Goal: Navigation & Orientation: Find specific page/section

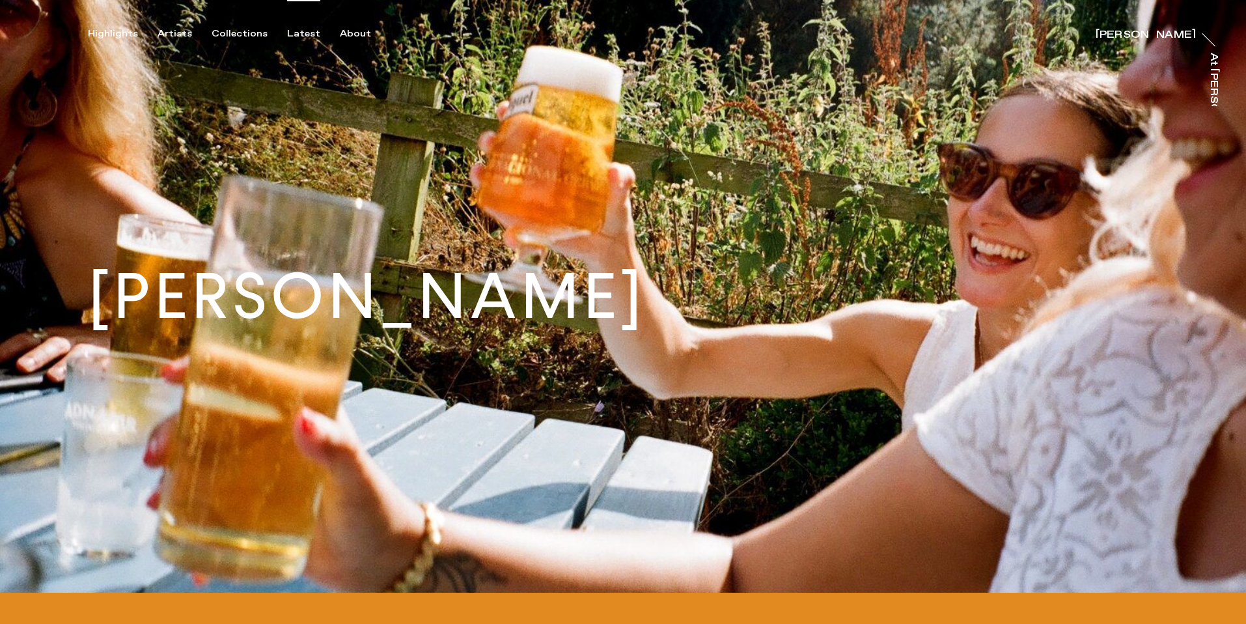
click at [306, 35] on div "Latest" at bounding box center [303, 34] width 33 height 12
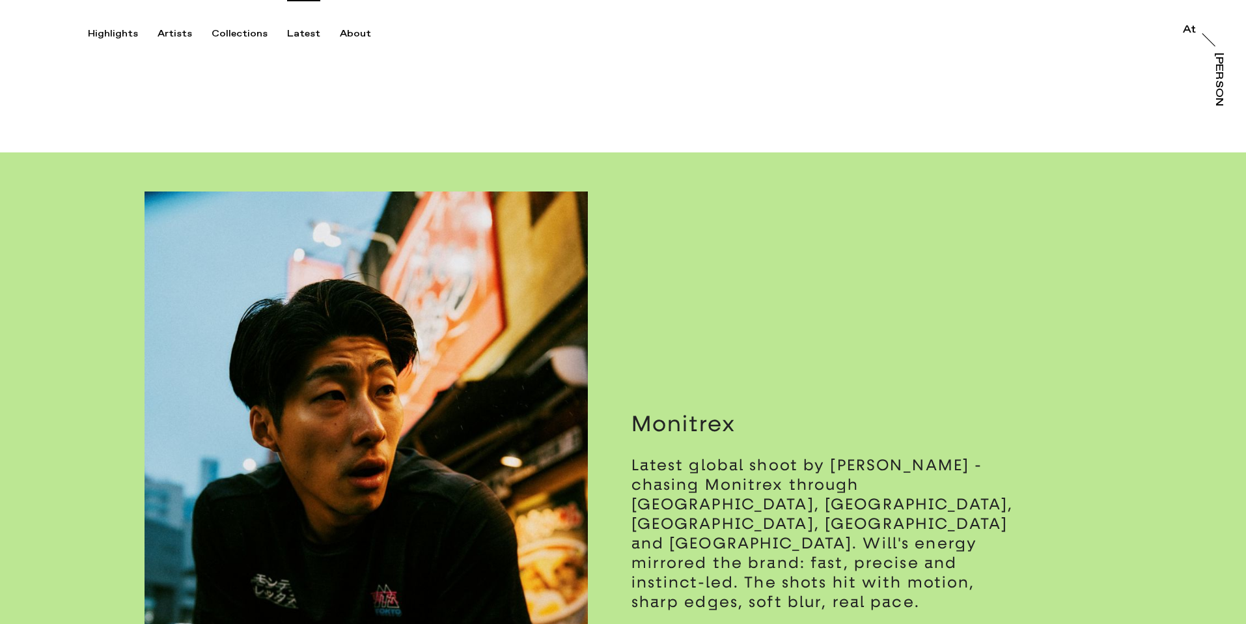
click at [187, 19] on div "Highlights Artists Collections Latest About At At [PERSON_NAME]" at bounding box center [625, 20] width 1250 height 40
click at [181, 34] on div "Artists" at bounding box center [175, 34] width 35 height 12
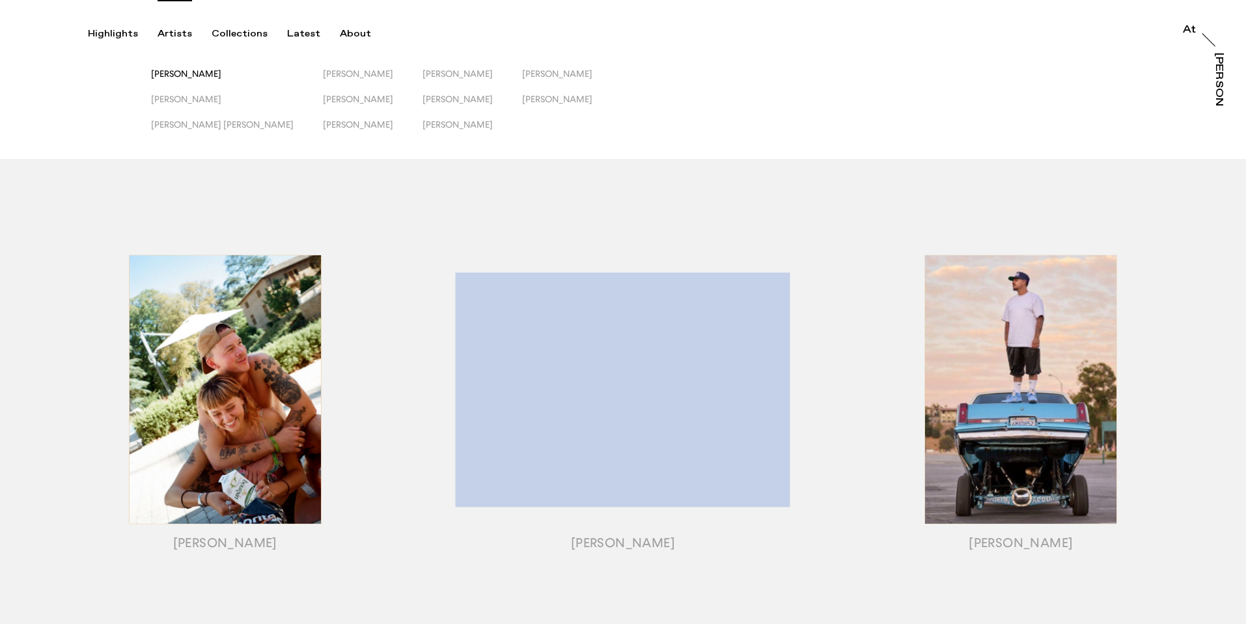
click at [195, 79] on div "[PERSON_NAME]" at bounding box center [222, 73] width 143 height 11
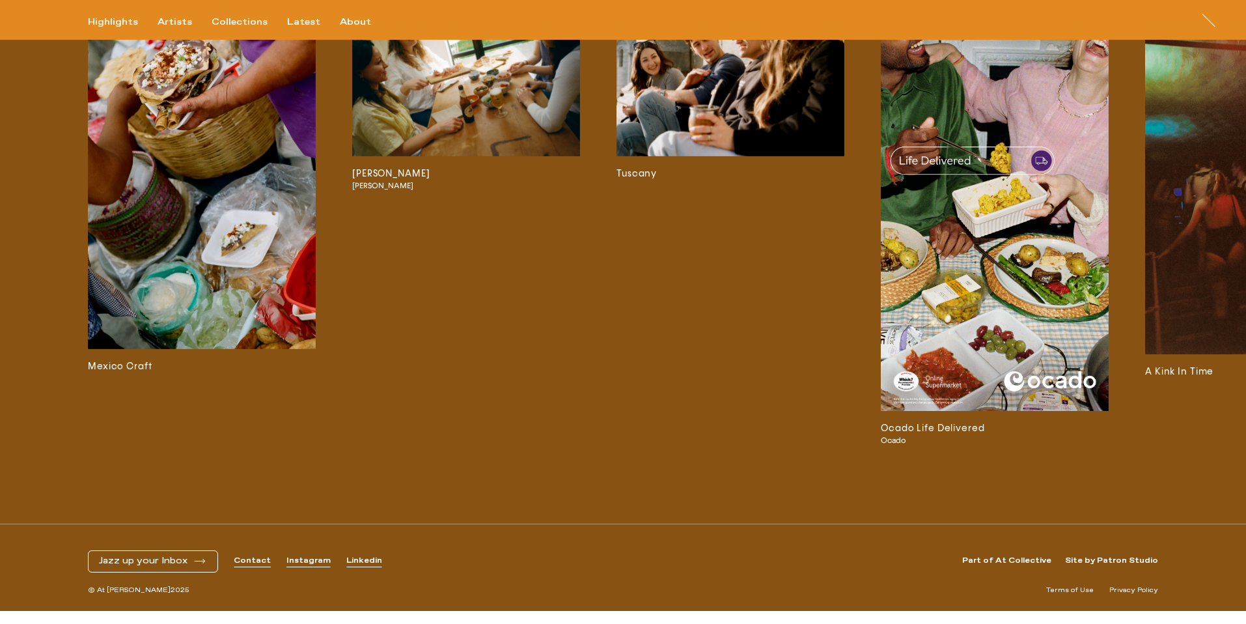
scroll to position [3541, 0]
drag, startPoint x: 296, startPoint y: 564, endPoint x: 313, endPoint y: 568, distance: 18.0
click at [313, 471] on div "Mexico Craft [PERSON_NAME] Birra Moretti Tuscany Ocado Life Delivered Ocado A K…" at bounding box center [685, 224] width 1195 height 491
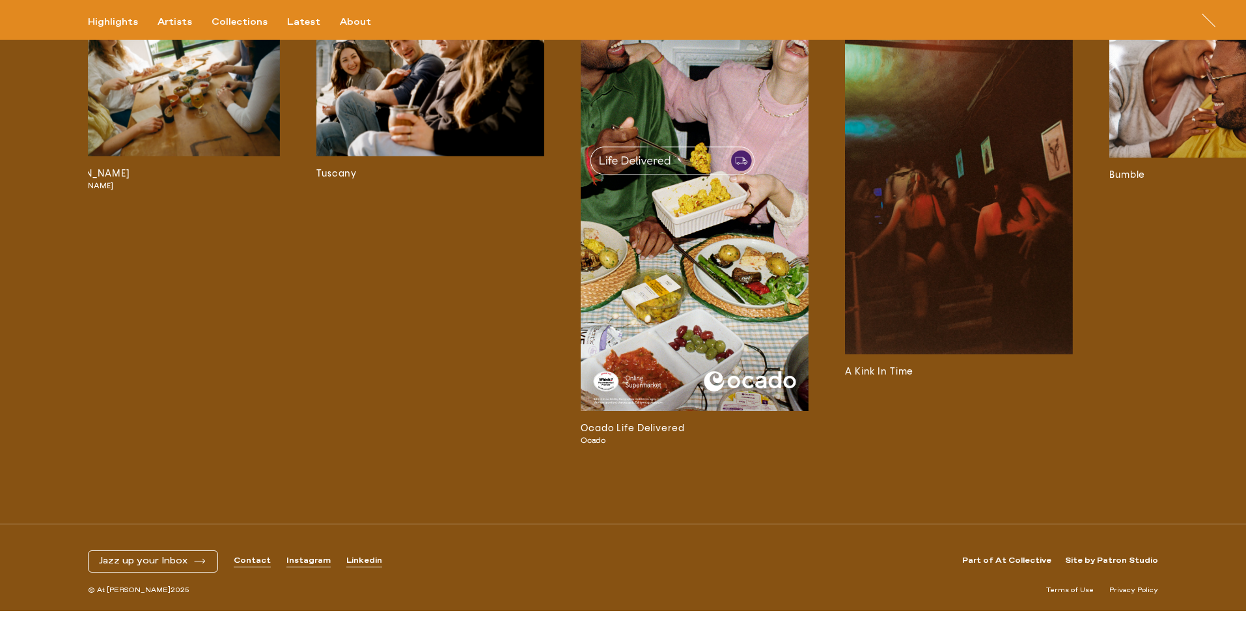
scroll to position [3520, 0]
drag, startPoint x: 1180, startPoint y: 447, endPoint x: 1149, endPoint y: 457, distance: 32.7
click at [1180, 445] on link "Bumble" at bounding box center [1223, 224] width 228 height 439
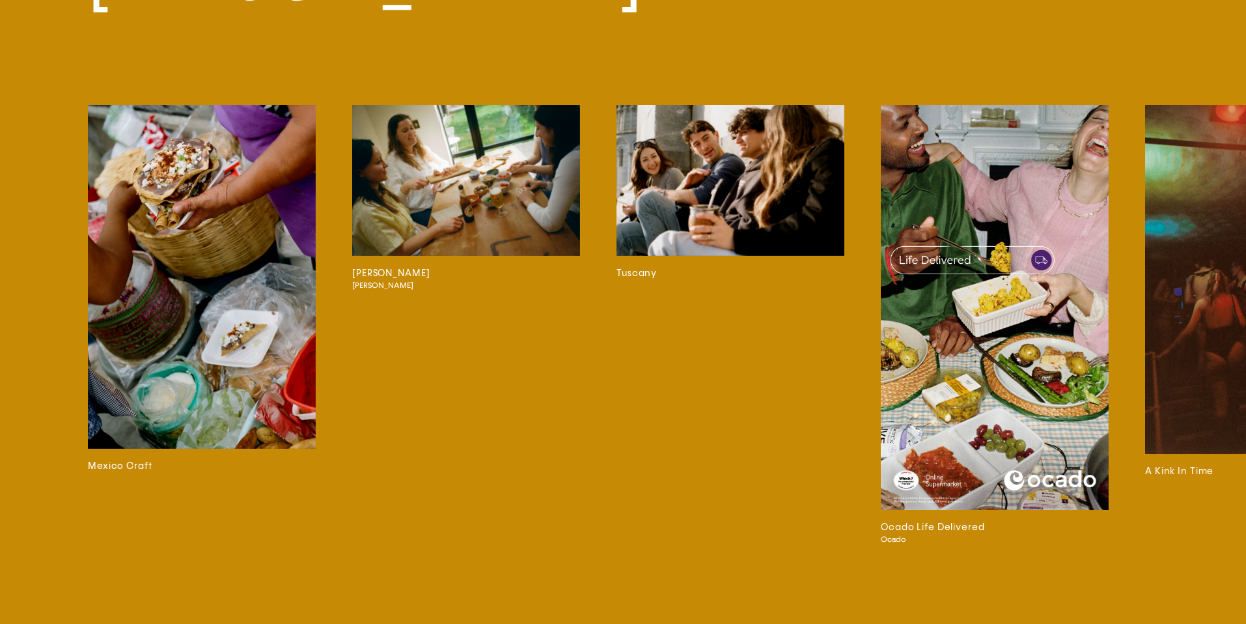
scroll to position [3321, 0]
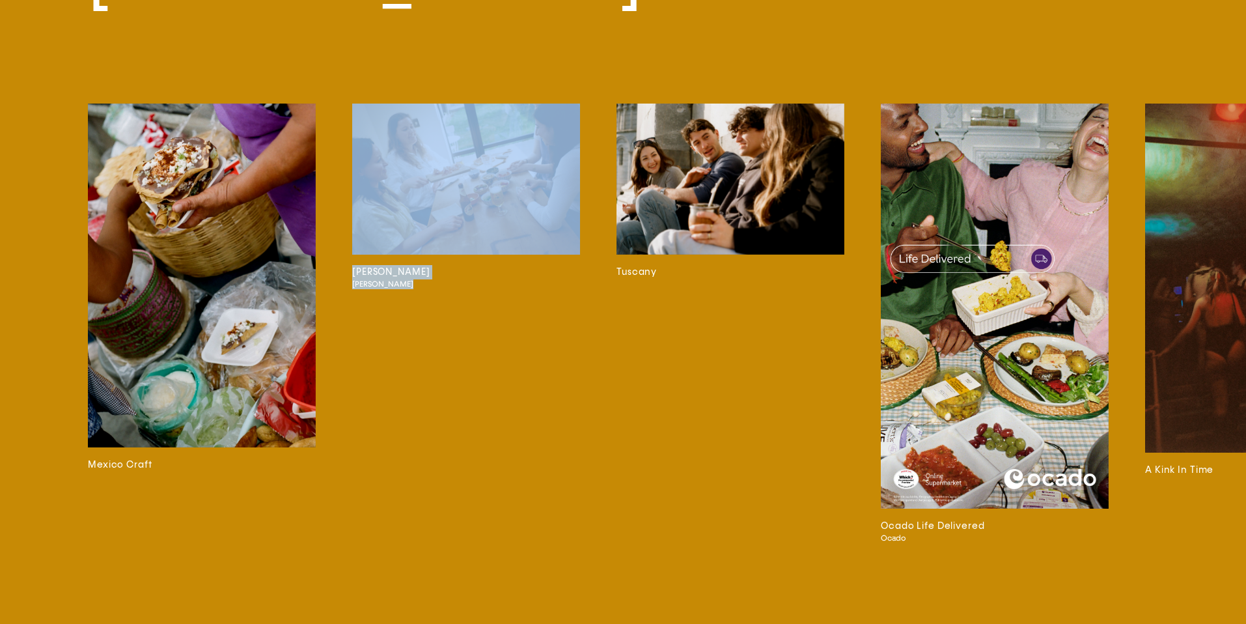
drag, startPoint x: 124, startPoint y: 560, endPoint x: 281, endPoint y: 548, distance: 156.7
click at [400, 551] on div "Mexico Craft Birra Moretti Birra Moretti Tuscany Ocado Life Delivered Ocado A K…" at bounding box center [685, 340] width 1195 height 472
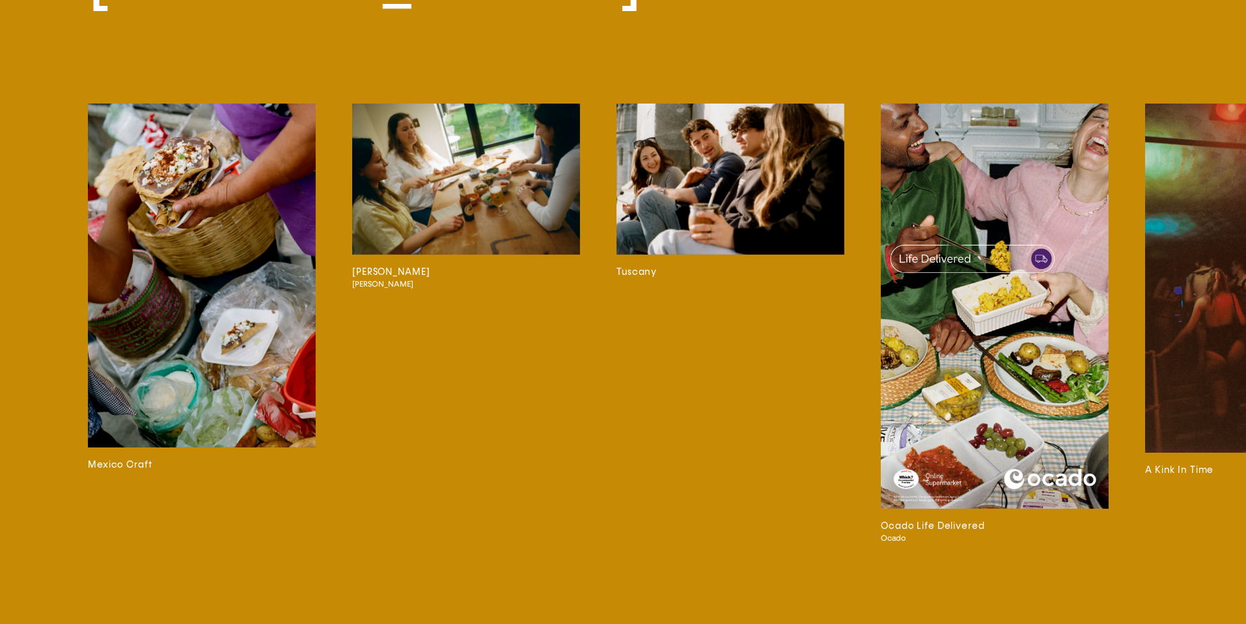
drag, startPoint x: 234, startPoint y: 560, endPoint x: 323, endPoint y: 566, distance: 88.7
click at [323, 566] on div "[PERSON_NAME] [PERSON_NAME] Mexico Craft [PERSON_NAME] [PERSON_NAME] Tuscany Oc…" at bounding box center [623, 256] width 1246 height 743
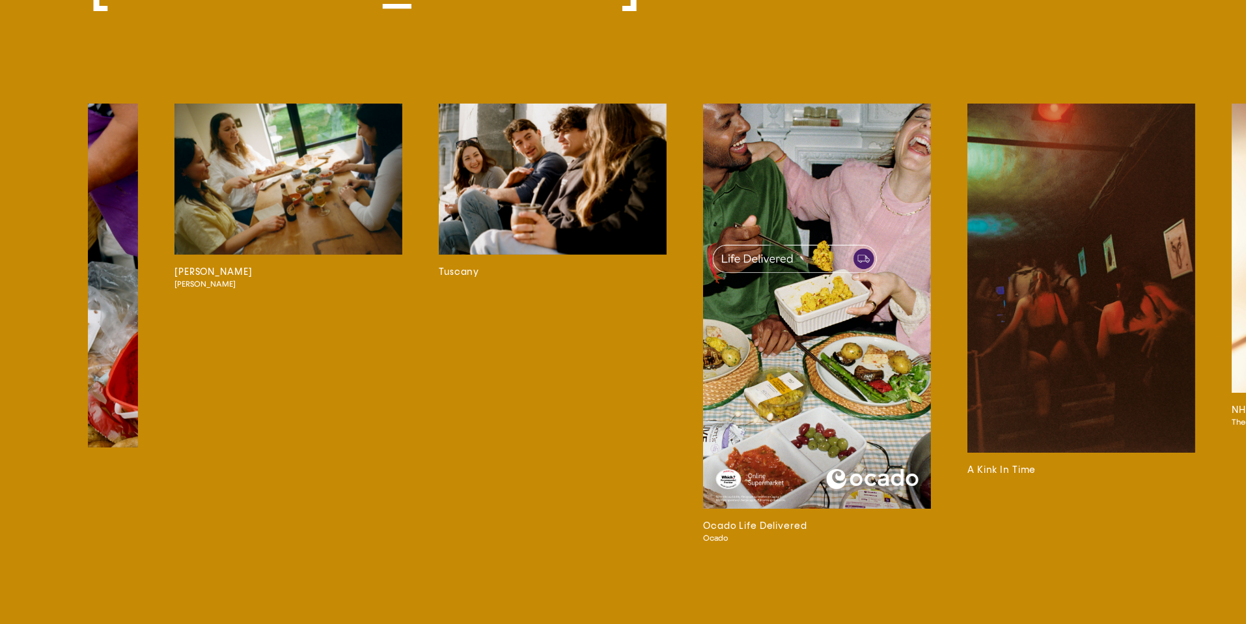
scroll to position [0, 184]
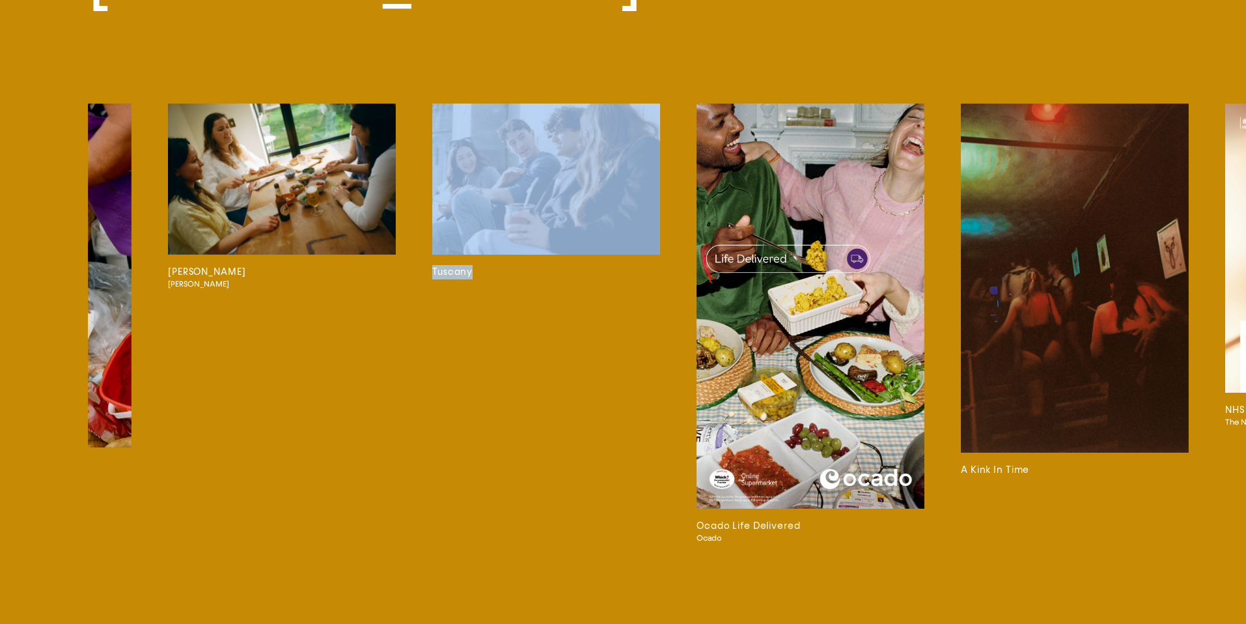
drag, startPoint x: 290, startPoint y: 561, endPoint x: 505, endPoint y: 560, distance: 214.2
click at [592, 556] on div "[PERSON_NAME] [PERSON_NAME] Mexico Craft [PERSON_NAME] [PERSON_NAME] Tuscany Oc…" at bounding box center [623, 256] width 1246 height 743
click at [316, 570] on div "[PERSON_NAME] [PERSON_NAME] Mexico Craft [PERSON_NAME] [PERSON_NAME] Tuscany Oc…" at bounding box center [623, 256] width 1246 height 743
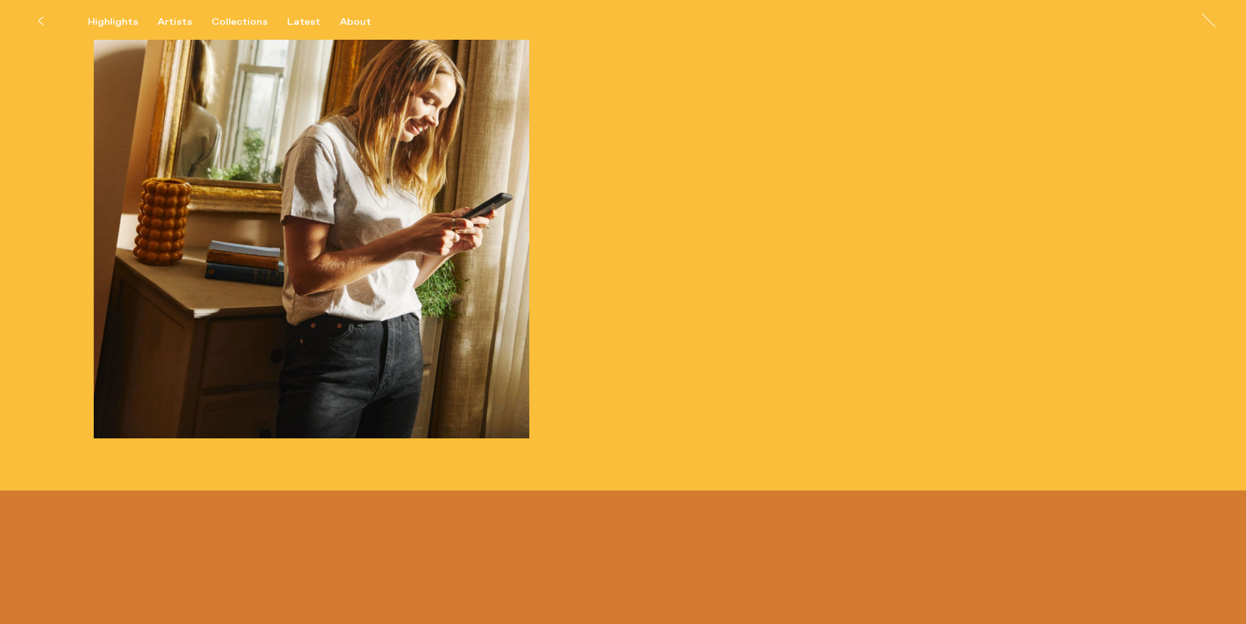
scroll to position [1899, 0]
click at [46, 21] on button at bounding box center [40, 21] width 29 height 29
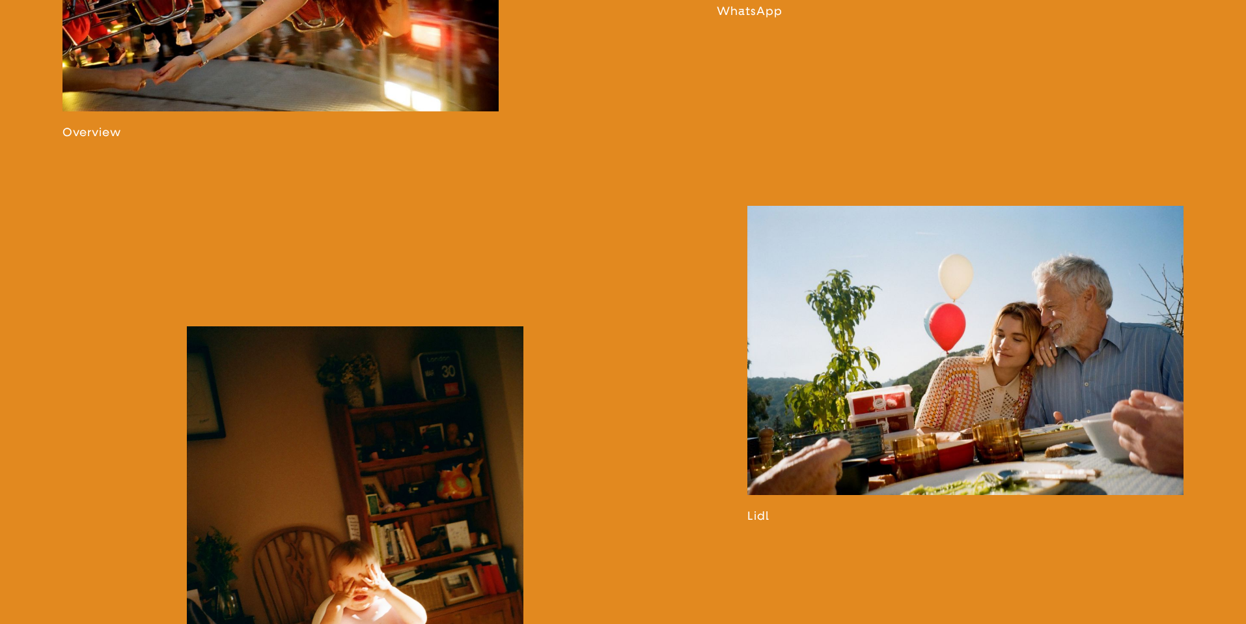
scroll to position [1139, 0]
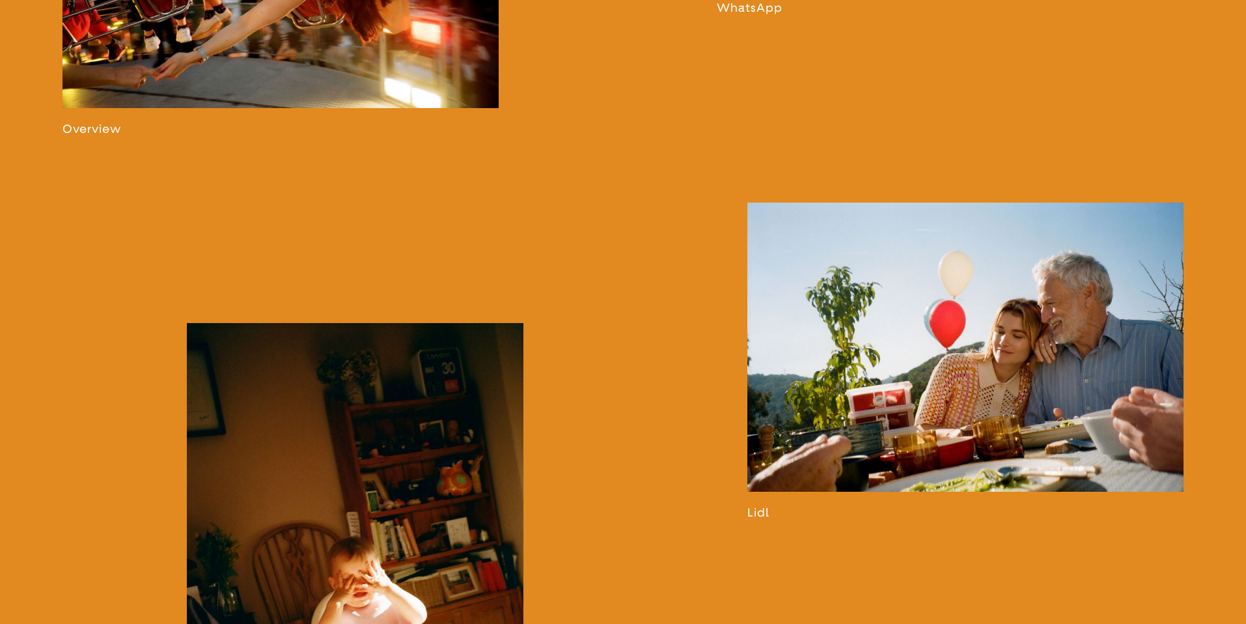
click at [989, 434] on link at bounding box center [965, 360] width 436 height 317
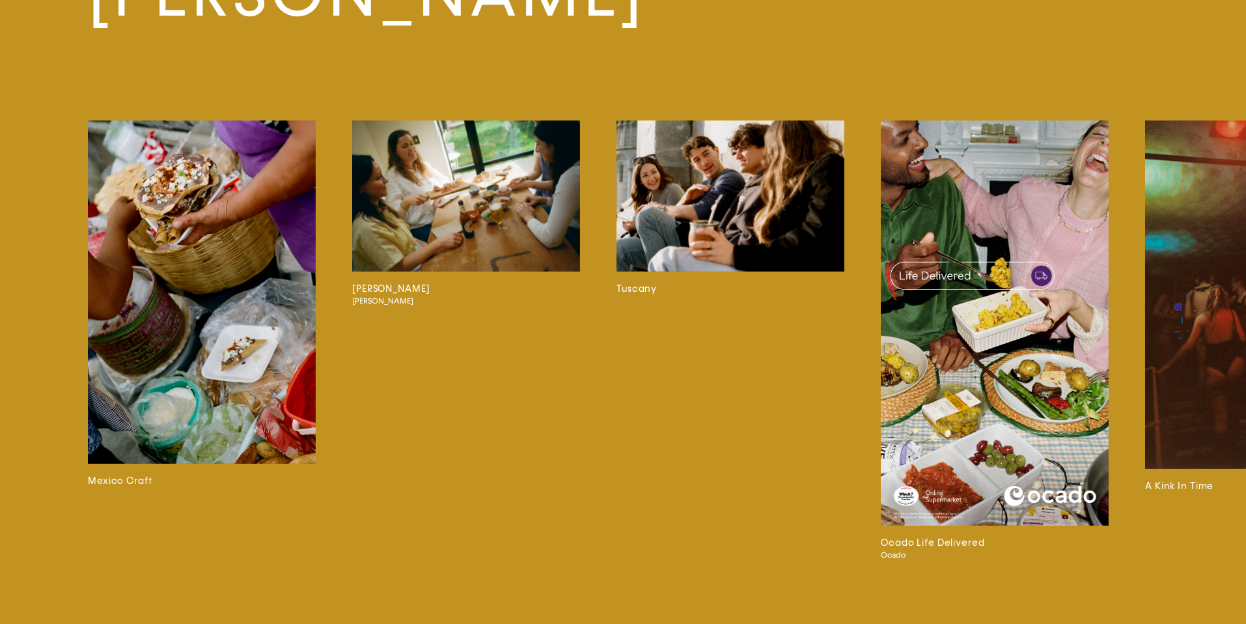
scroll to position [4501, 0]
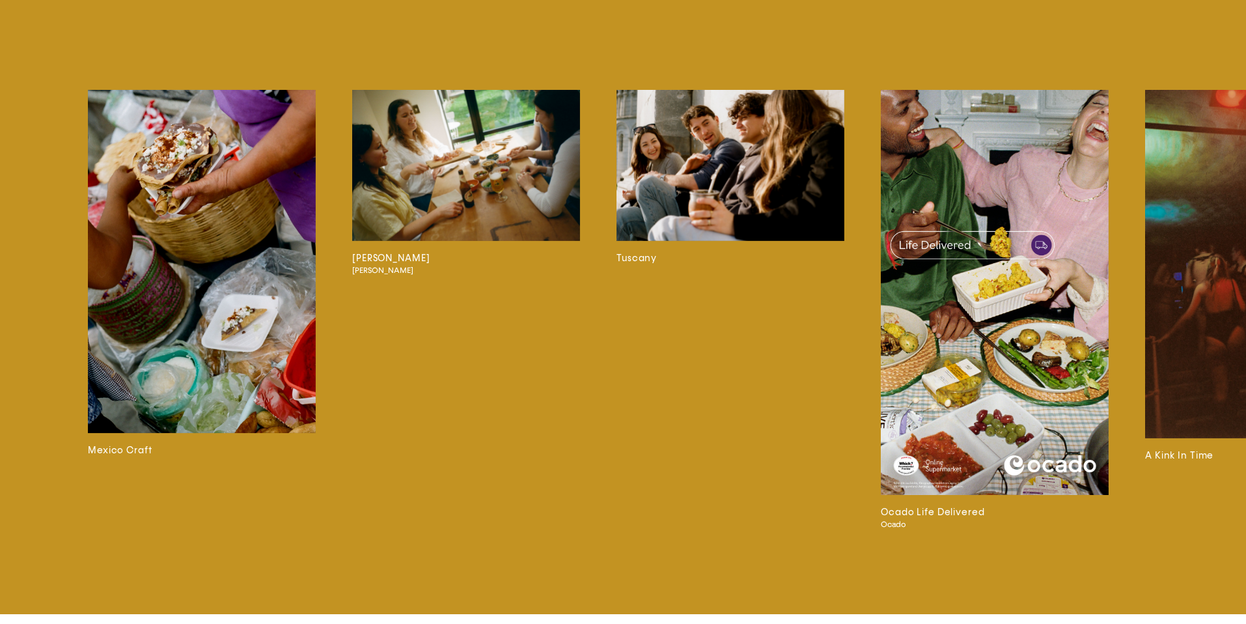
click at [445, 137] on img at bounding box center [466, 165] width 228 height 151
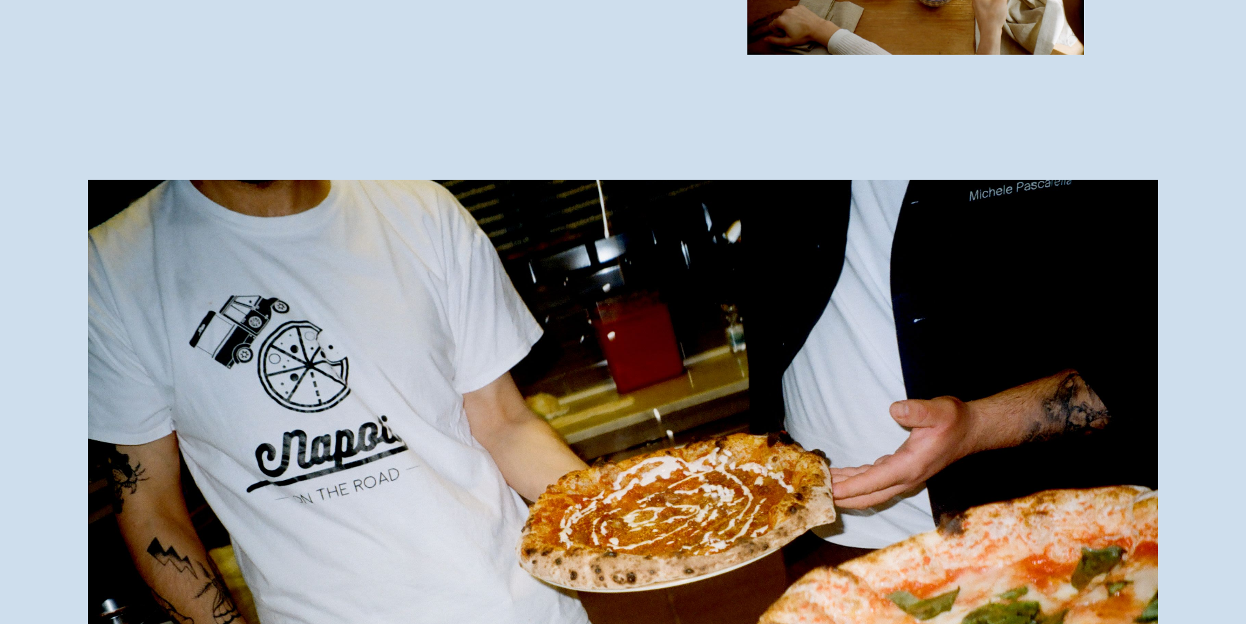
scroll to position [2742, 0]
